Goal: Task Accomplishment & Management: Manage account settings

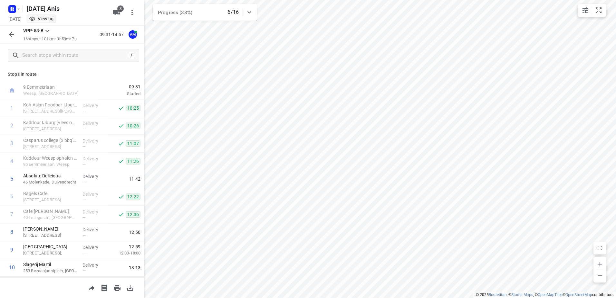
scroll to position [123, 0]
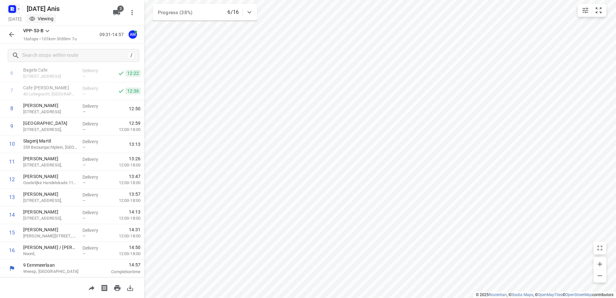
click at [13, 9] on icon "button" at bounding box center [14, 10] width 2 height 2
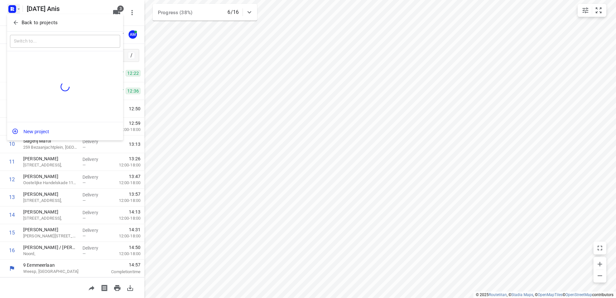
click at [14, 22] on icon "button" at bounding box center [16, 22] width 6 height 6
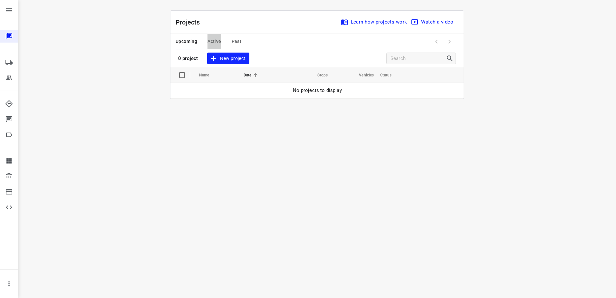
click at [214, 37] on span "Active" at bounding box center [214, 41] width 14 height 8
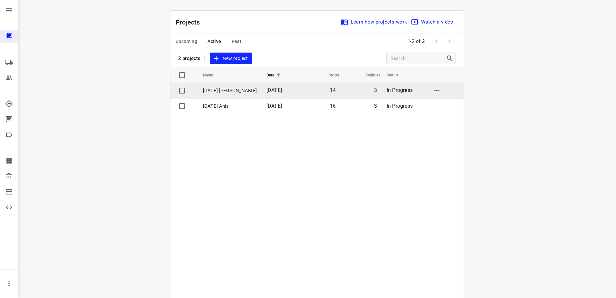
click at [243, 85] on td "[DATE] [PERSON_NAME]" at bounding box center [228, 90] width 65 height 15
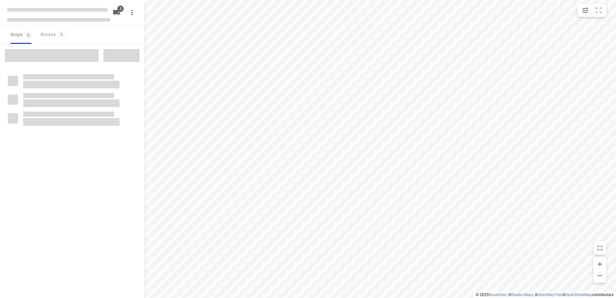
type input "distance"
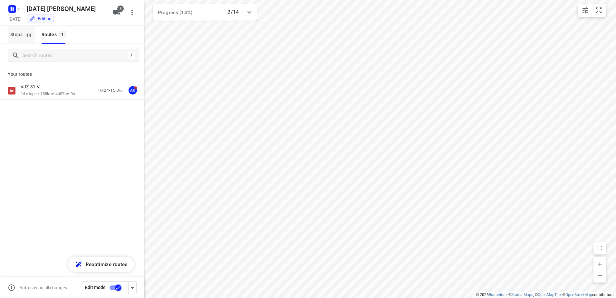
click at [28, 34] on span "14" at bounding box center [28, 35] width 9 height 6
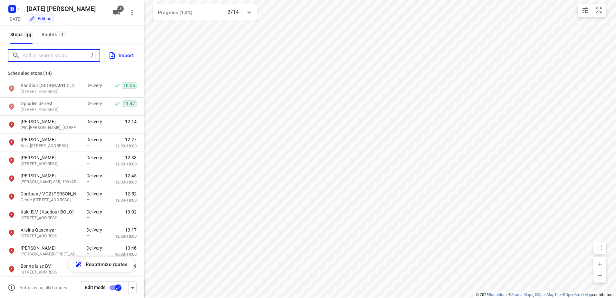
click at [48, 58] on input "Add or search stops" at bounding box center [56, 56] width 66 height 10
paste input "Talmastraat"
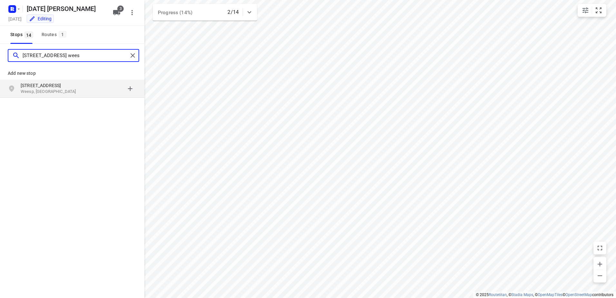
type input "[STREET_ADDRESS] wees"
click at [72, 92] on p "Weesp, [GEOGRAPHIC_DATA]" at bounding box center [50, 92] width 59 height 6
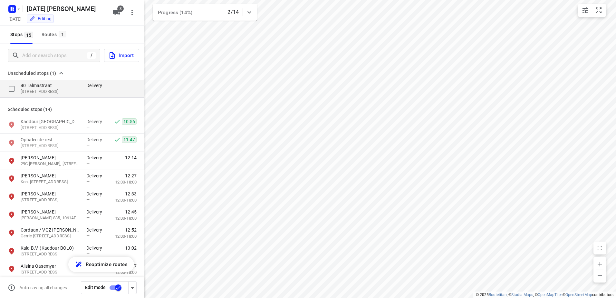
drag, startPoint x: 62, startPoint y: 83, endPoint x: 64, endPoint y: 79, distance: 4.5
click at [62, 83] on p "40 Talmastraat" at bounding box center [50, 85] width 59 height 6
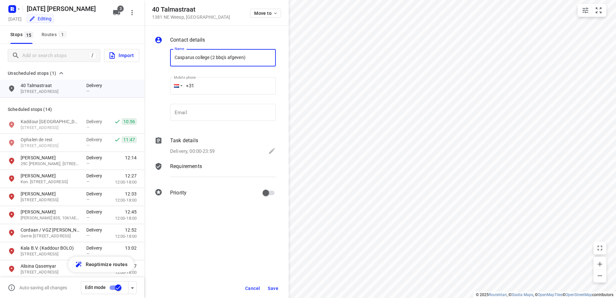
type input "Casparus college (2 bbq's afgeven)"
click at [271, 286] on span "Save" at bounding box center [273, 287] width 11 height 5
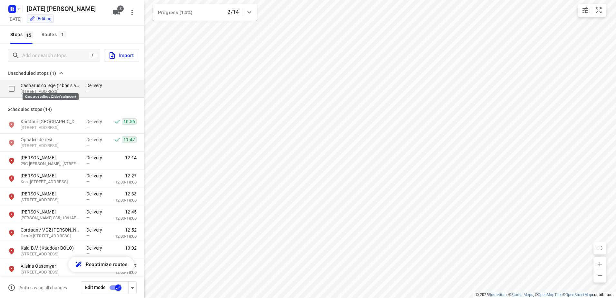
click at [40, 86] on p "Casparus college (2 bbq's afgeven)" at bounding box center [50, 85] width 59 height 6
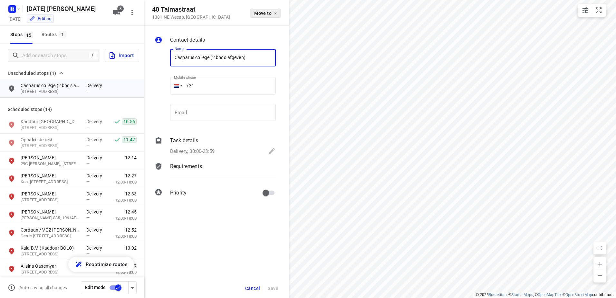
click at [258, 11] on span "Move to" at bounding box center [266, 13] width 24 height 5
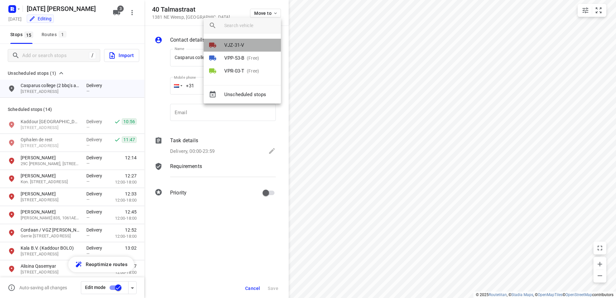
click at [247, 43] on li "VJZ-31-V" at bounding box center [242, 45] width 77 height 13
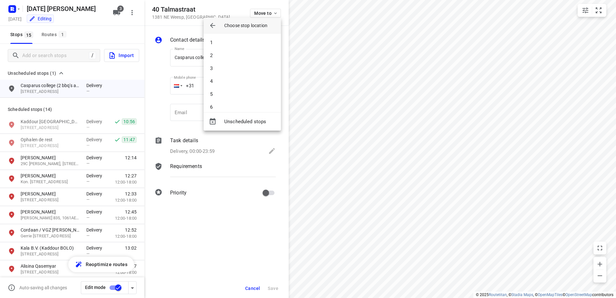
click at [246, 77] on li "4" at bounding box center [242, 81] width 77 height 13
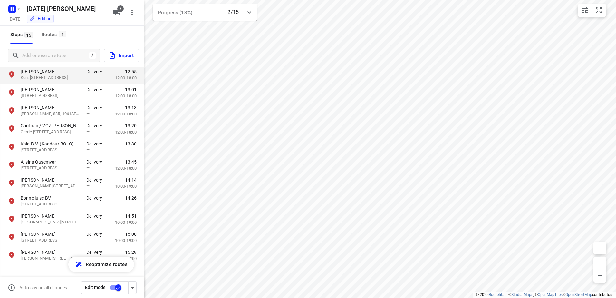
scroll to position [105, 0]
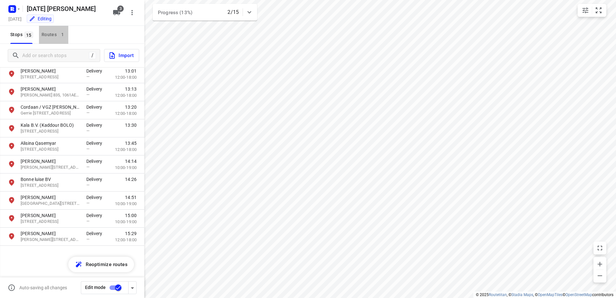
click at [53, 31] on div "Routes 1" at bounding box center [55, 35] width 27 height 8
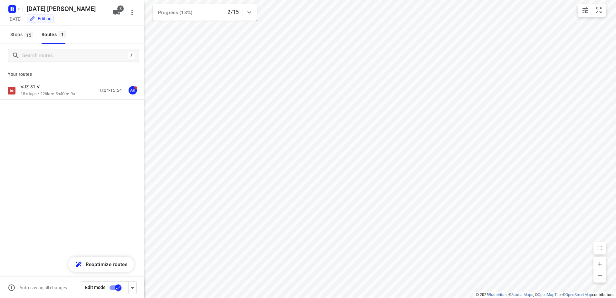
click at [77, 103] on div "VJZ-31-V 15 stops • 226km • 5h40m • 9u 10:04-15:54 AK" at bounding box center [72, 112] width 144 height 63
click at [72, 92] on p "15 stops • 226km • 5h40m • 9u" at bounding box center [48, 94] width 54 height 6
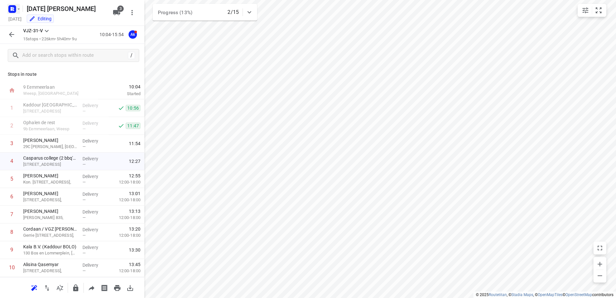
click at [10, 11] on rect "button" at bounding box center [12, 9] width 8 height 8
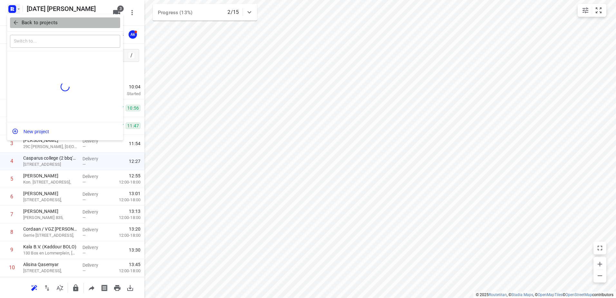
click at [15, 21] on icon "button" at bounding box center [16, 22] width 6 height 6
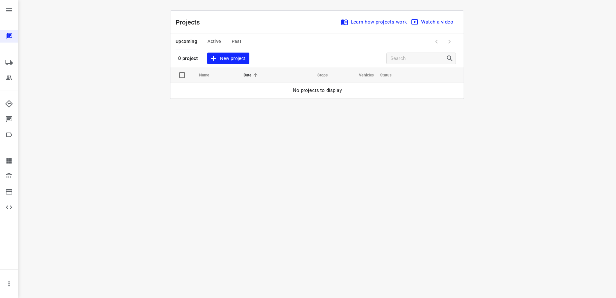
click at [217, 44] on span "Active" at bounding box center [214, 41] width 14 height 8
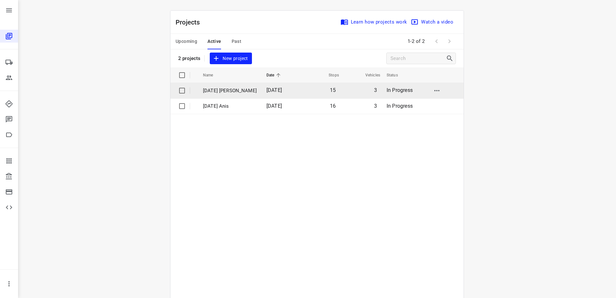
click at [231, 90] on p "[DATE] [PERSON_NAME]" at bounding box center [230, 90] width 54 height 7
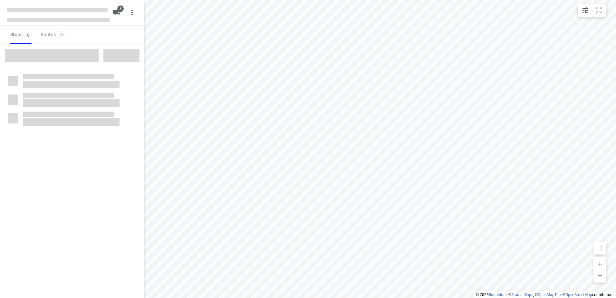
type input "distance"
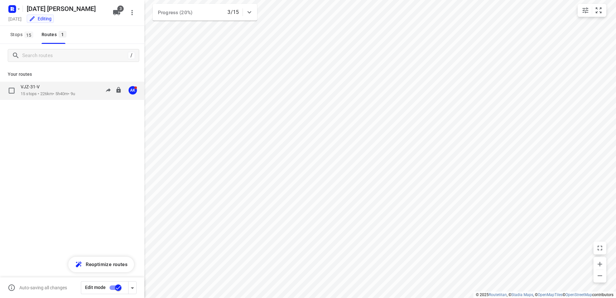
click at [67, 92] on p "15 stops • 226km • 5h40m • 9u" at bounding box center [48, 94] width 54 height 6
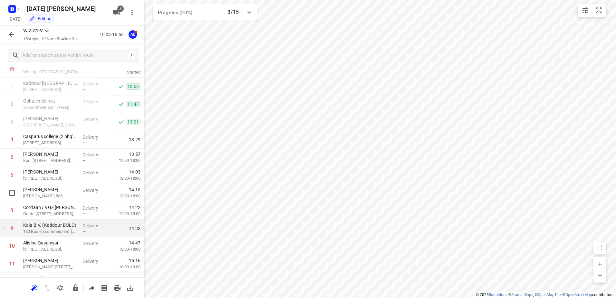
scroll to position [32, 0]
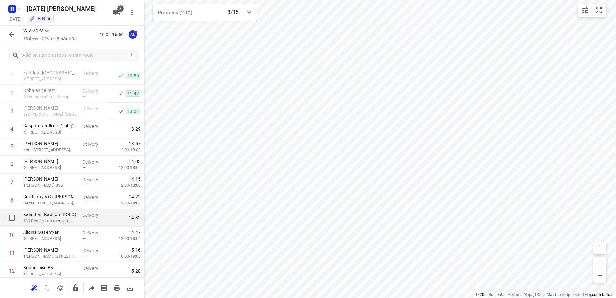
click at [62, 215] on p "Kala B.V. (Kaddour BOLO)" at bounding box center [50, 214] width 54 height 6
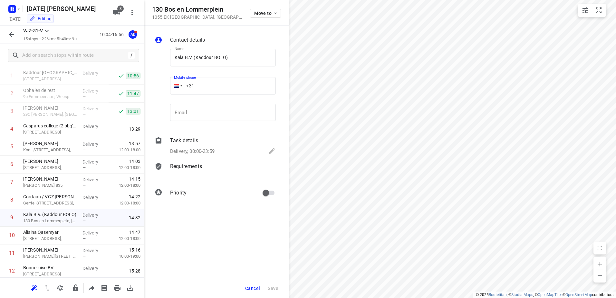
click at [205, 85] on input "+31" at bounding box center [223, 85] width 106 height 17
drag, startPoint x: 205, startPoint y: 85, endPoint x: 111, endPoint y: 0, distance: 126.8
click at [205, 85] on input "+31" at bounding box center [223, 85] width 106 height 17
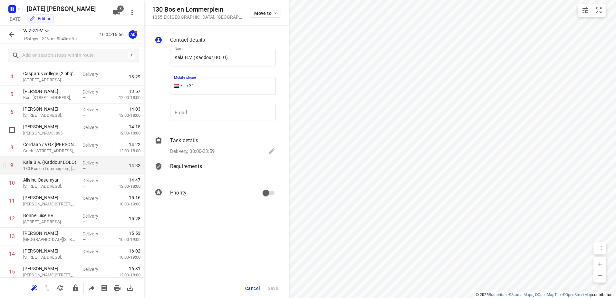
scroll to position [106, 0]
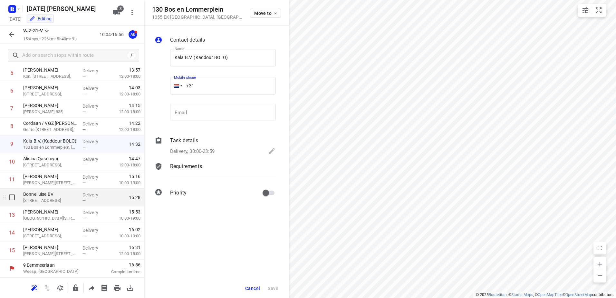
click at [49, 195] on p "Bonne luise BV" at bounding box center [50, 194] width 54 height 6
click at [56, 197] on p "Bonne luise BV" at bounding box center [50, 194] width 54 height 6
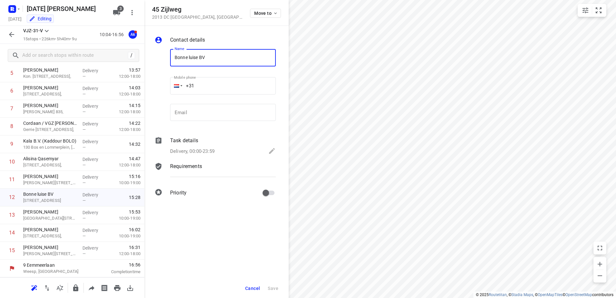
click at [223, 81] on input "+31" at bounding box center [223, 85] width 106 height 17
paste input "15000379"
click at [197, 86] on input "[PHONE_NUMBER]" at bounding box center [223, 85] width 106 height 17
click at [196, 86] on input "[PHONE_NUMBER]" at bounding box center [223, 85] width 106 height 17
type input "[PHONE_NUMBER]"
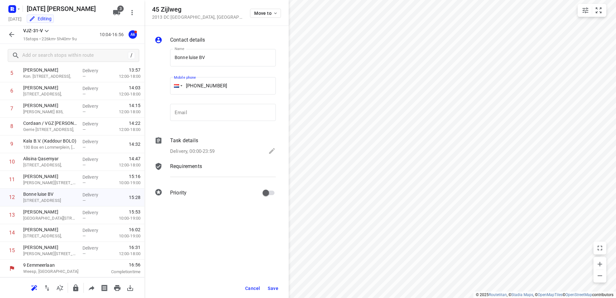
click at [272, 286] on span "Save" at bounding box center [273, 287] width 11 height 5
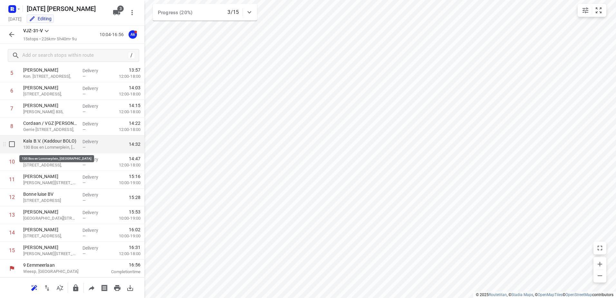
click at [46, 150] on p "130 Bos en Lommerplein, [GEOGRAPHIC_DATA]" at bounding box center [50, 147] width 54 height 6
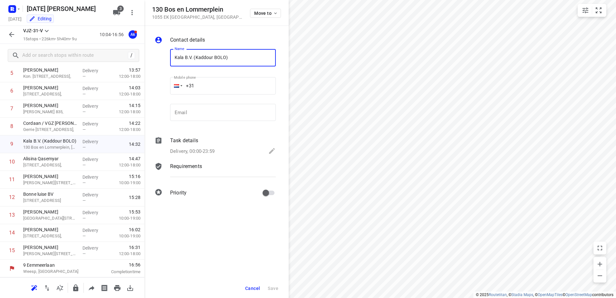
click at [211, 89] on input "+31" at bounding box center [223, 85] width 106 height 17
paste input "651704749"
type input "[PHONE_NUMBER]"
click at [276, 286] on span "Save" at bounding box center [273, 287] width 11 height 5
